Goal: Task Accomplishment & Management: Use online tool/utility

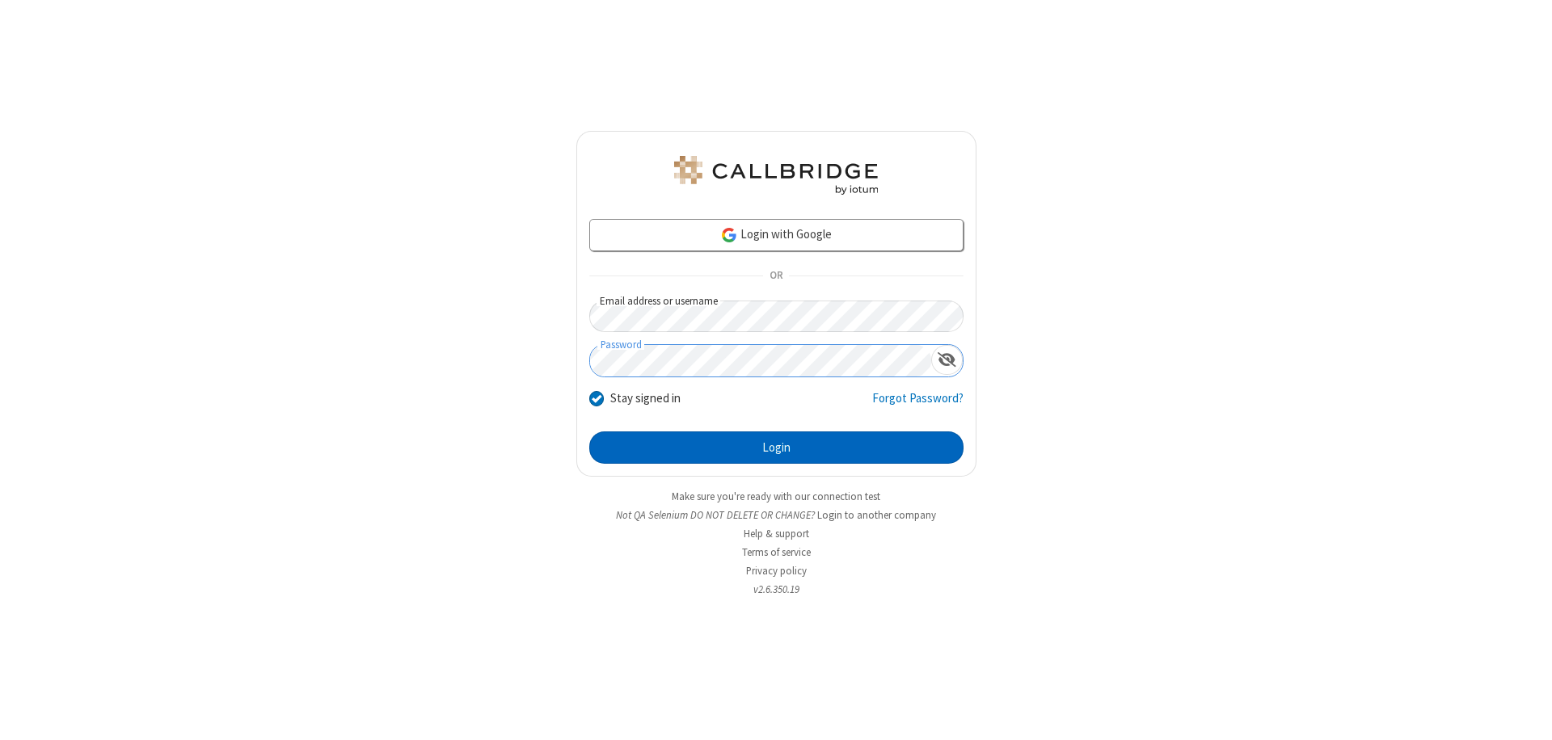
click at [776, 448] on button "Login" at bounding box center [776, 448] width 374 height 32
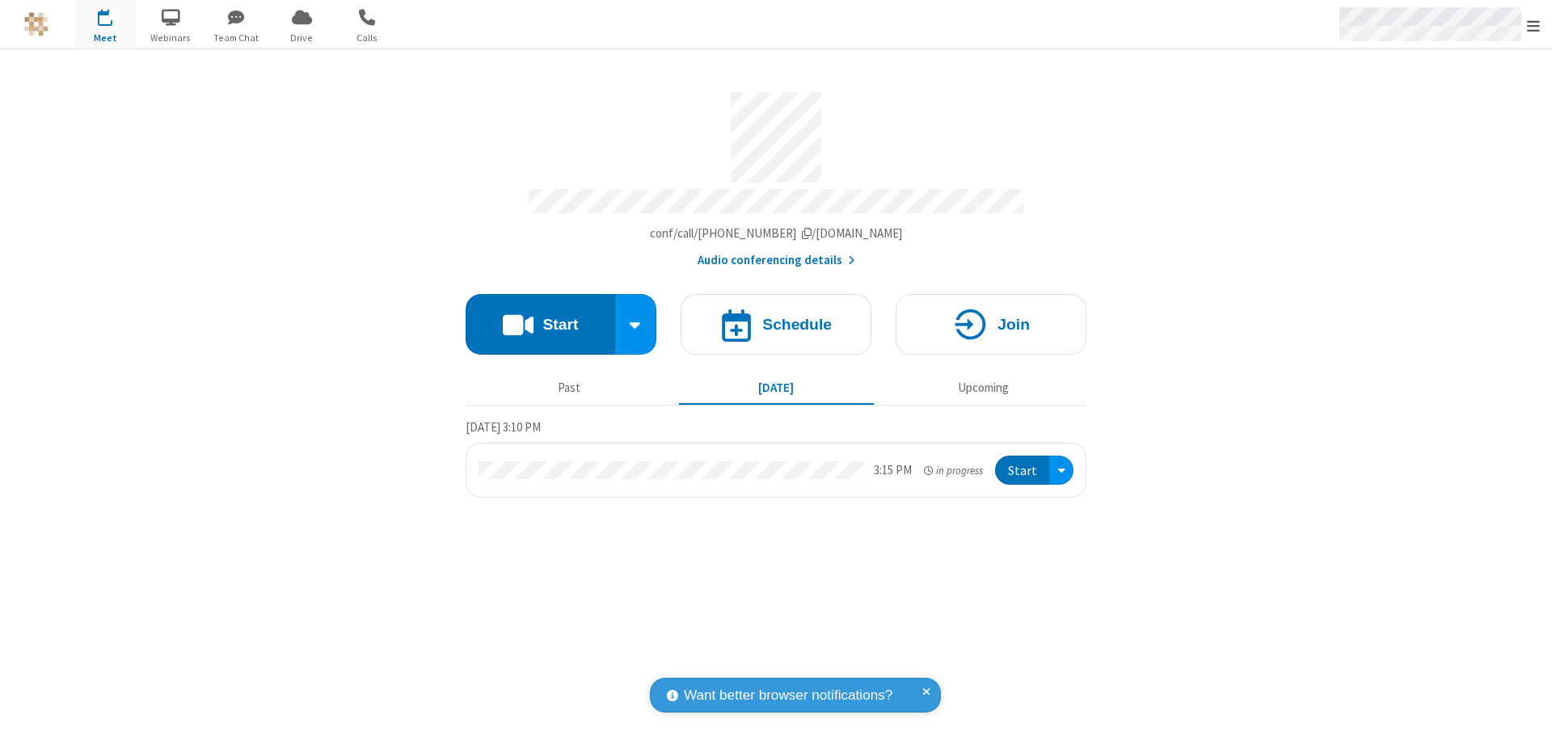
click at [1533, 25] on span "Open menu" at bounding box center [1533, 26] width 13 height 16
click at [302, 37] on span "Drive" at bounding box center [302, 38] width 61 height 15
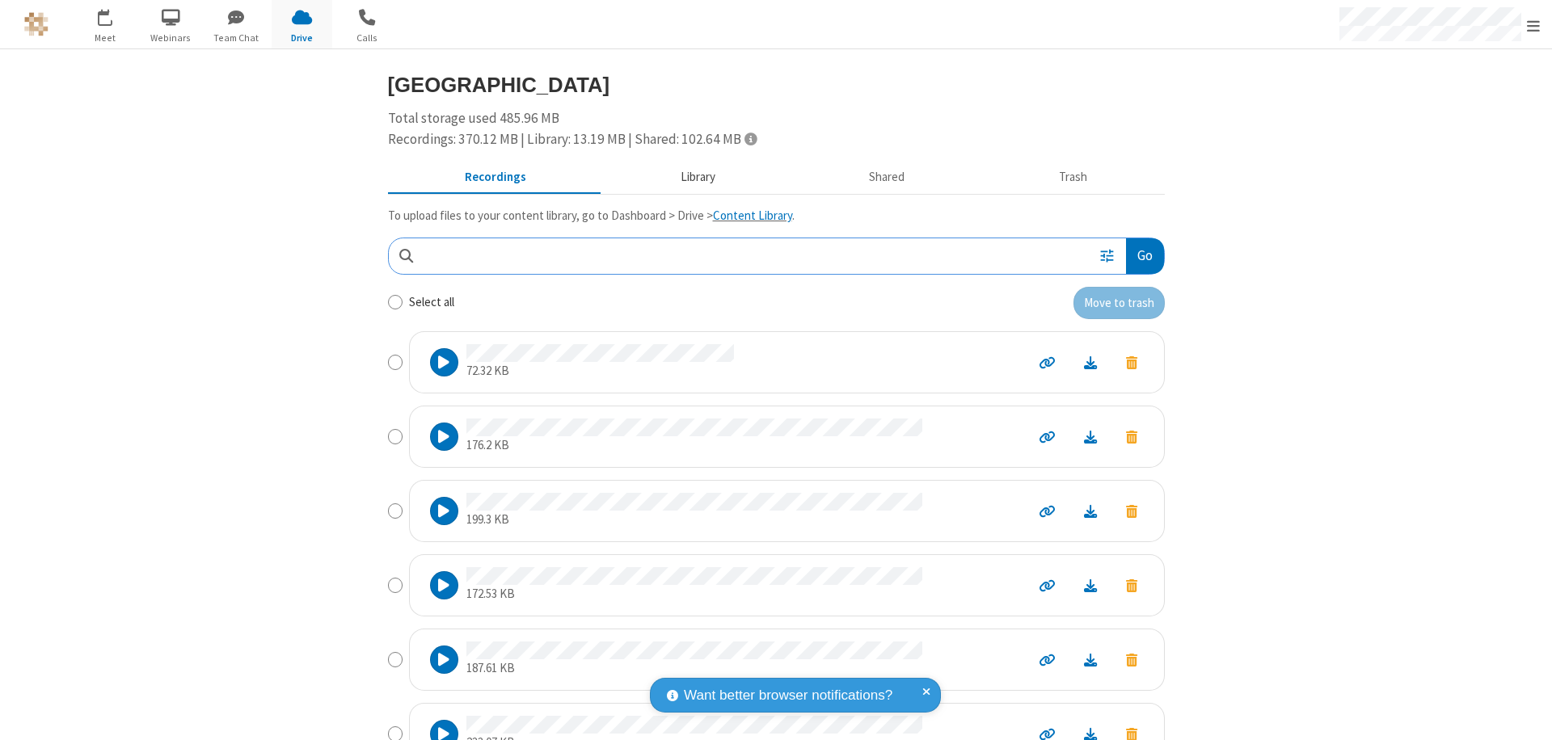
click at [690, 177] on button "Library" at bounding box center [697, 177] width 189 height 31
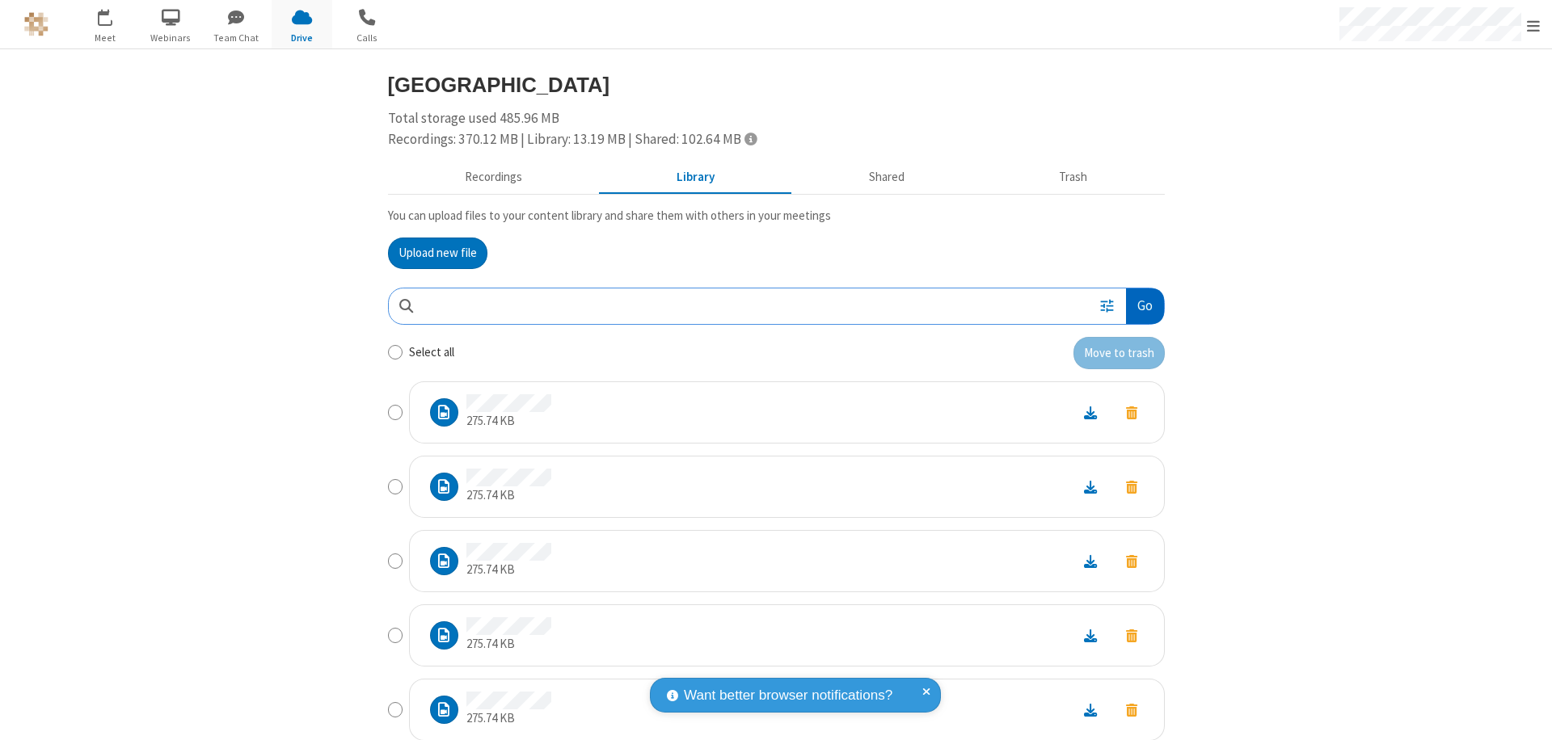
click at [1138, 306] on button "Go" at bounding box center [1144, 307] width 37 height 36
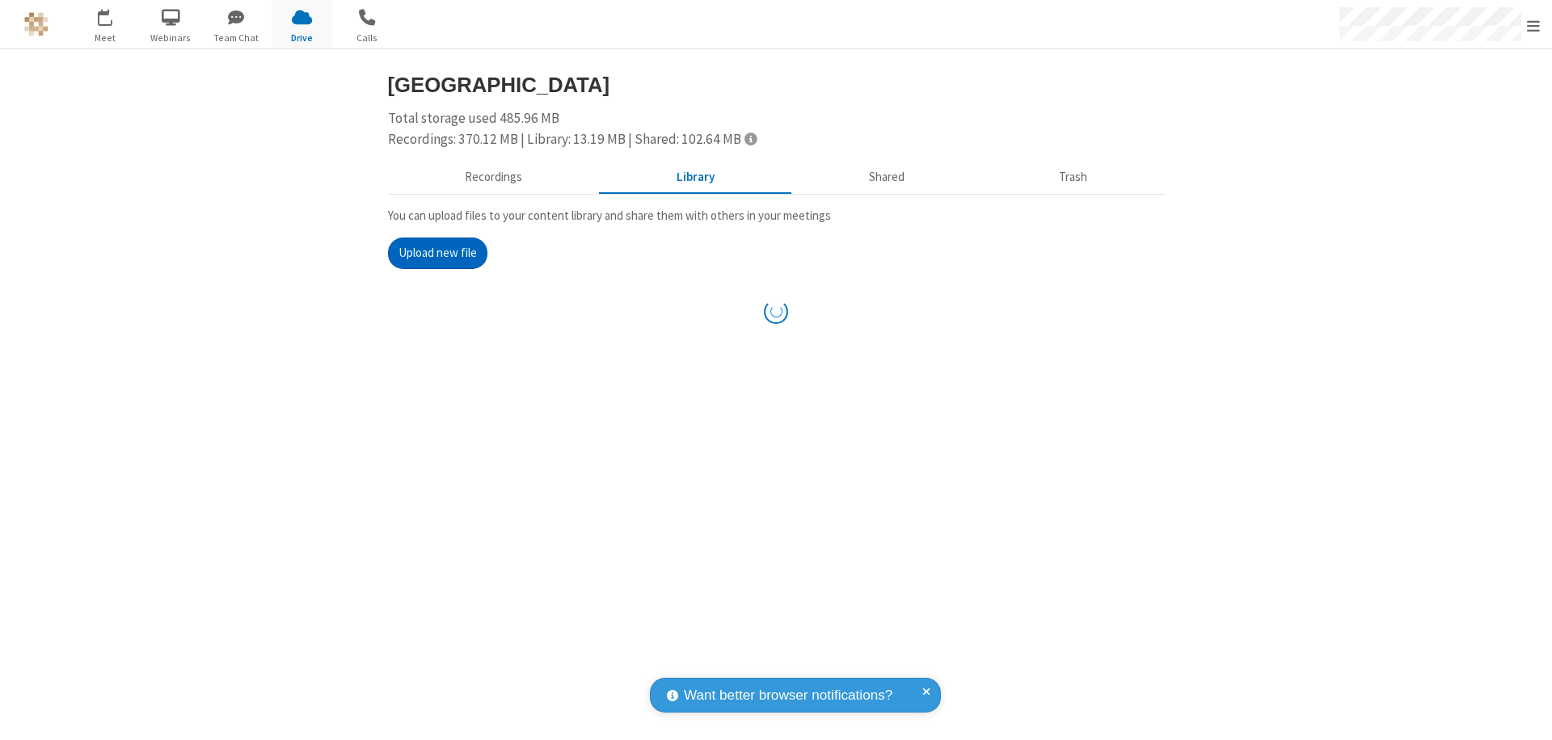
click at [431, 253] on button "Upload new file" at bounding box center [437, 254] width 99 height 32
